Goal: Check status: Check status

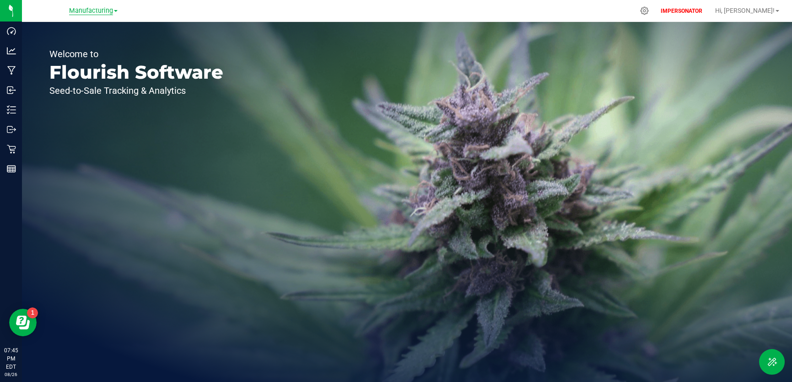
click at [96, 13] on span "Manufacturing" at bounding box center [91, 11] width 44 height 8
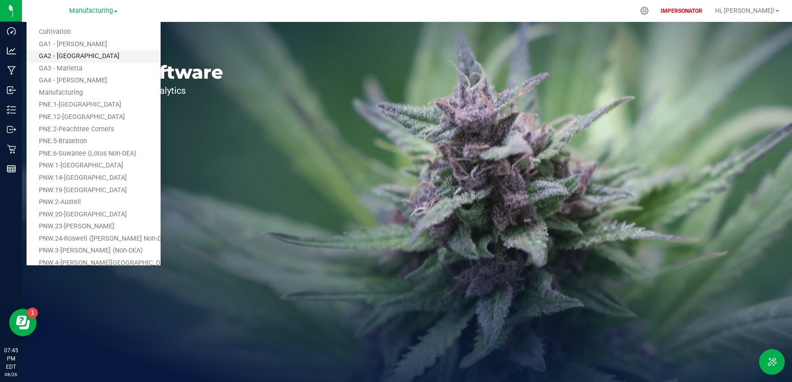
click at [93, 59] on link "GA2 - [GEOGRAPHIC_DATA]" at bounding box center [94, 56] width 134 height 12
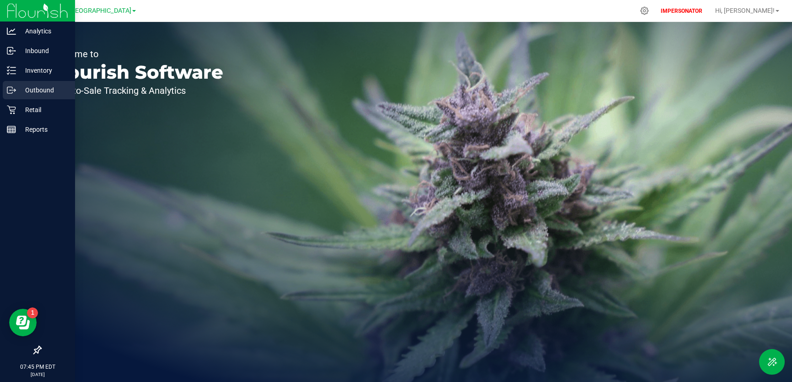
click at [38, 92] on p "Outbound" at bounding box center [43, 90] width 55 height 11
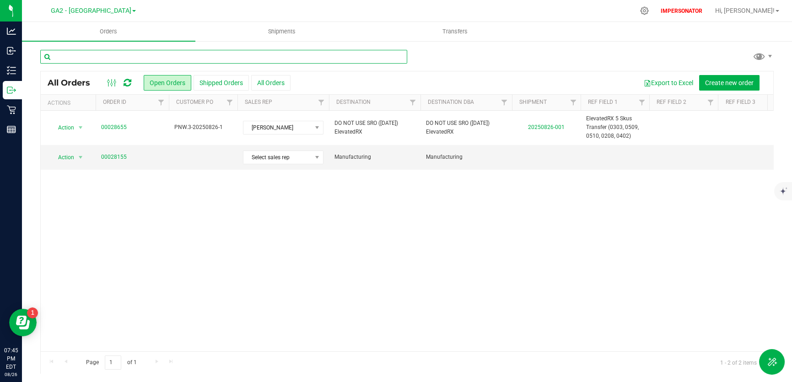
click at [273, 60] on input "text" at bounding box center [223, 57] width 367 height 14
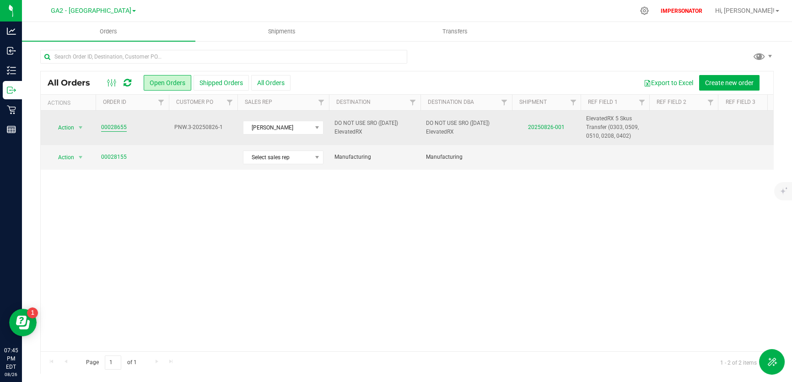
click at [111, 124] on link "00028655" at bounding box center [114, 127] width 26 height 9
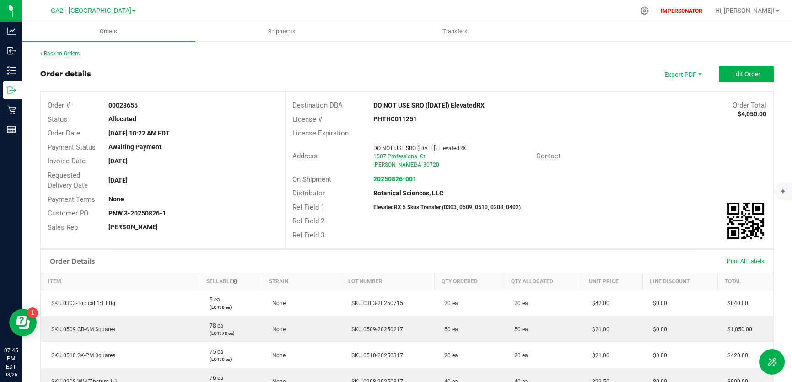
click at [50, 107] on span "Order #" at bounding box center [59, 105] width 22 height 8
drag, startPoint x: 54, startPoint y: 111, endPoint x: 149, endPoint y: 121, distance: 94.7
click at [149, 121] on div "Order # 00028655 Status Allocated Order Date [DATE] 10:22 AM EDT Payment Status…" at bounding box center [163, 166] width 244 height 149
copy div "Order # 00028655 Status Allocated"
